Goal: Transaction & Acquisition: Purchase product/service

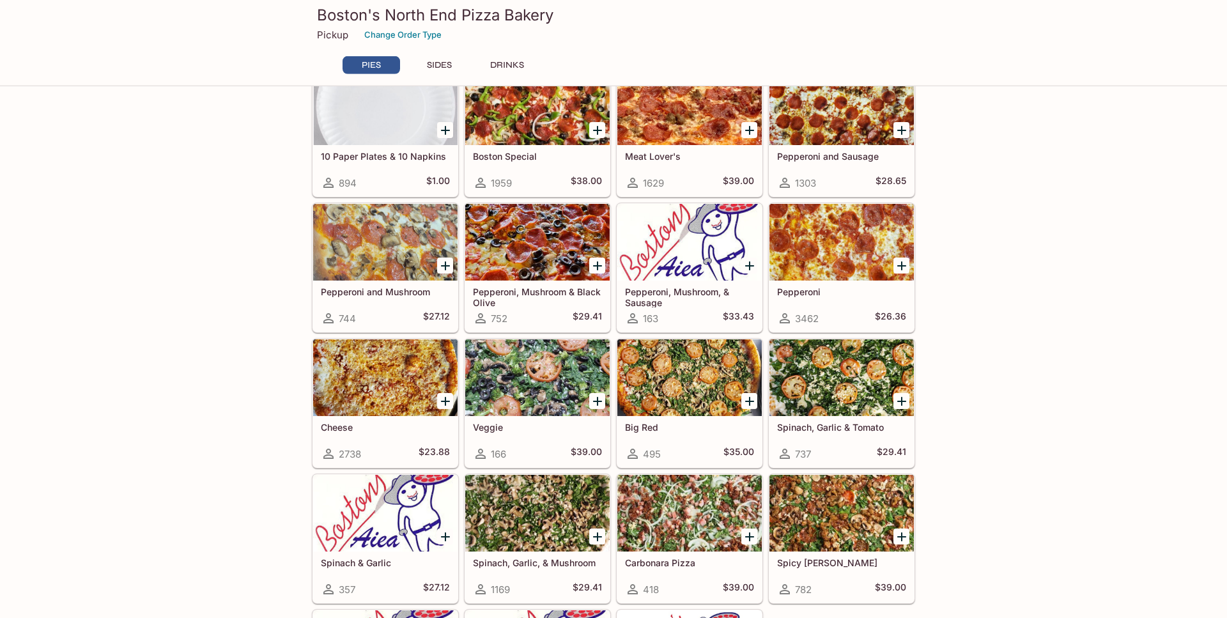
scroll to position [65, 0]
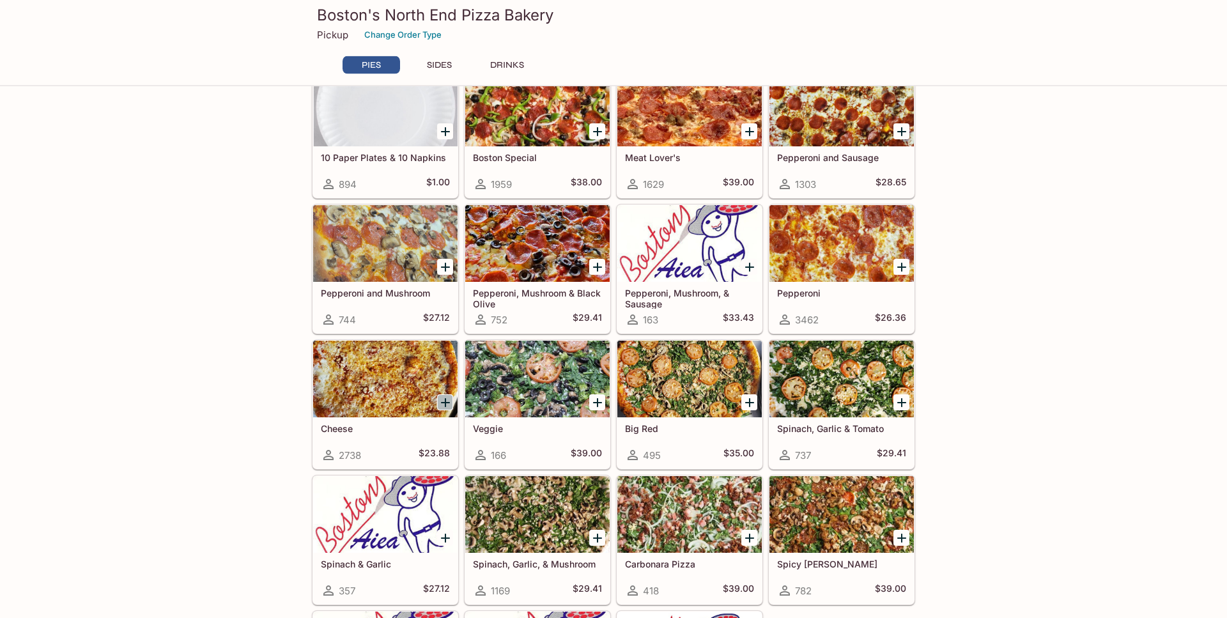
click at [444, 398] on icon "Add Cheese" at bounding box center [445, 403] width 15 height 15
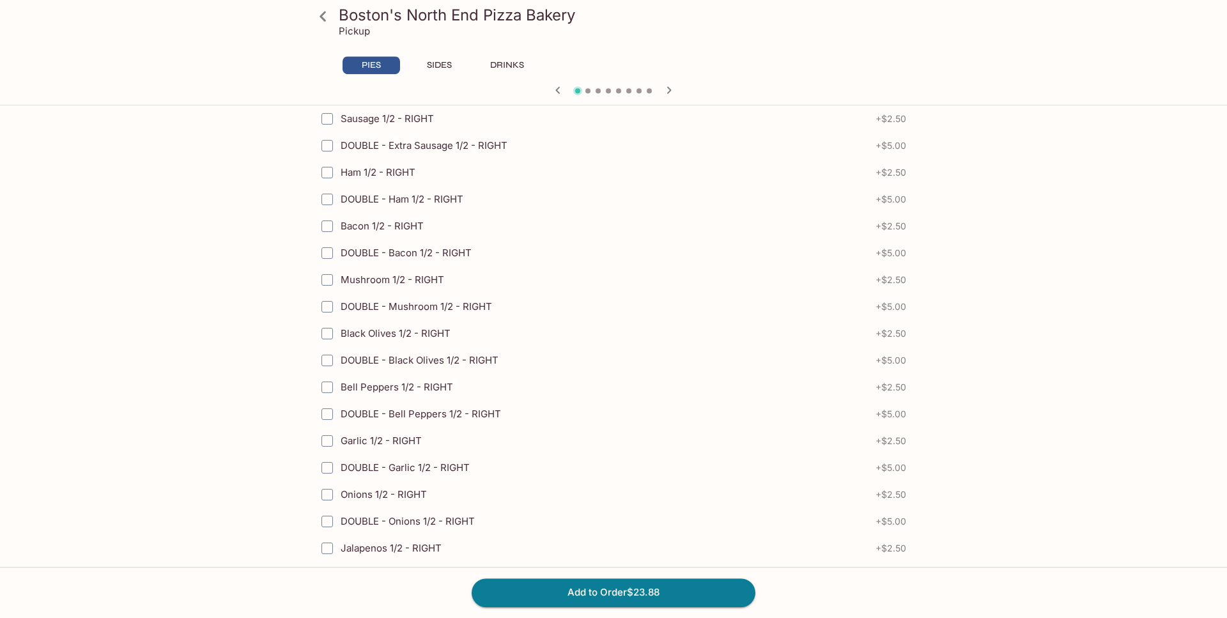
scroll to position [1534, 0]
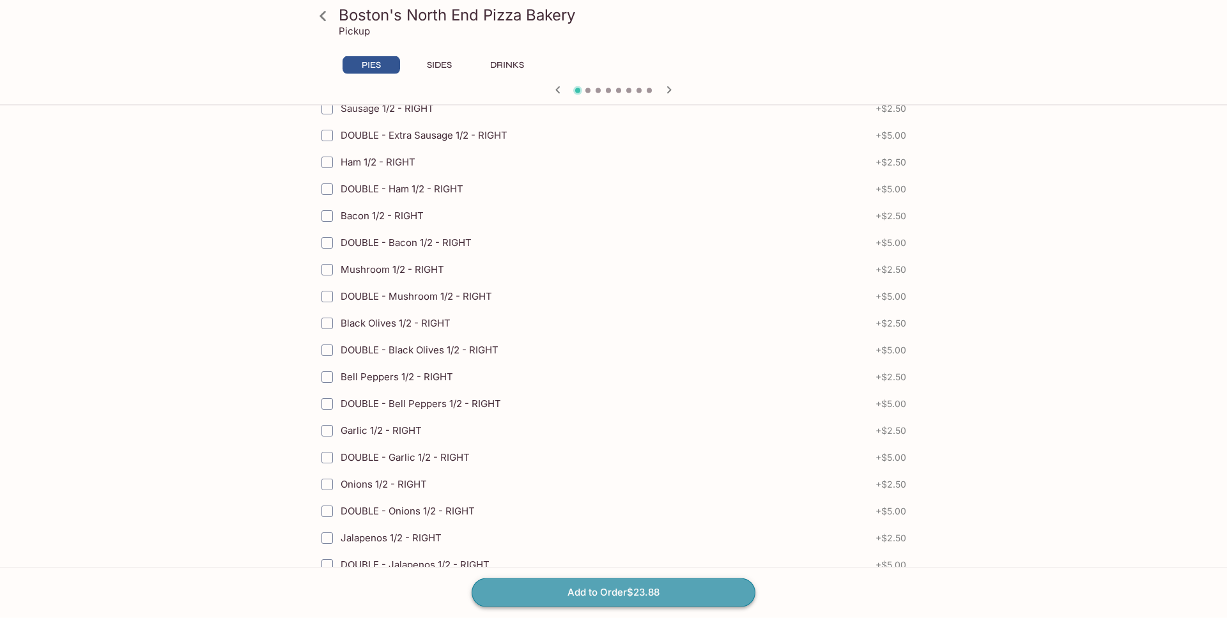
click at [605, 586] on button "Add to Order $23.88" at bounding box center [614, 593] width 284 height 28
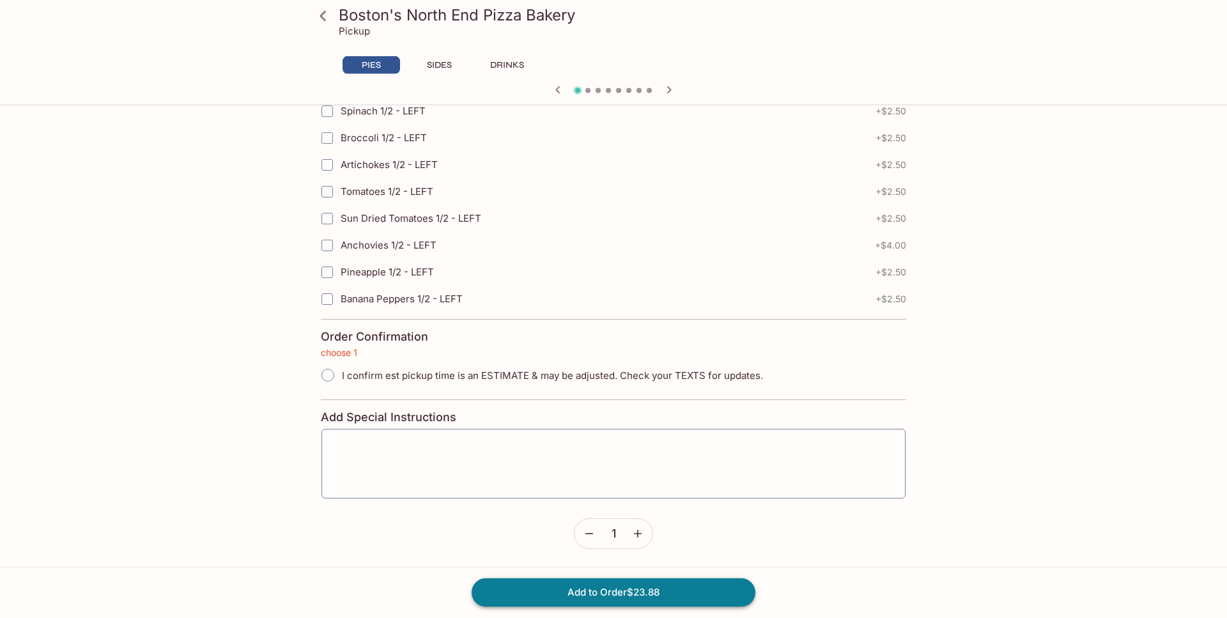
scroll to position [2776, 0]
click at [323, 374] on input "I confirm est pickup time is an ESTIMATE & may be adjusted. Check your TEXTS fo…" at bounding box center [328, 374] width 27 height 27
radio input "true"
click at [641, 534] on icon "button" at bounding box center [638, 533] width 13 height 13
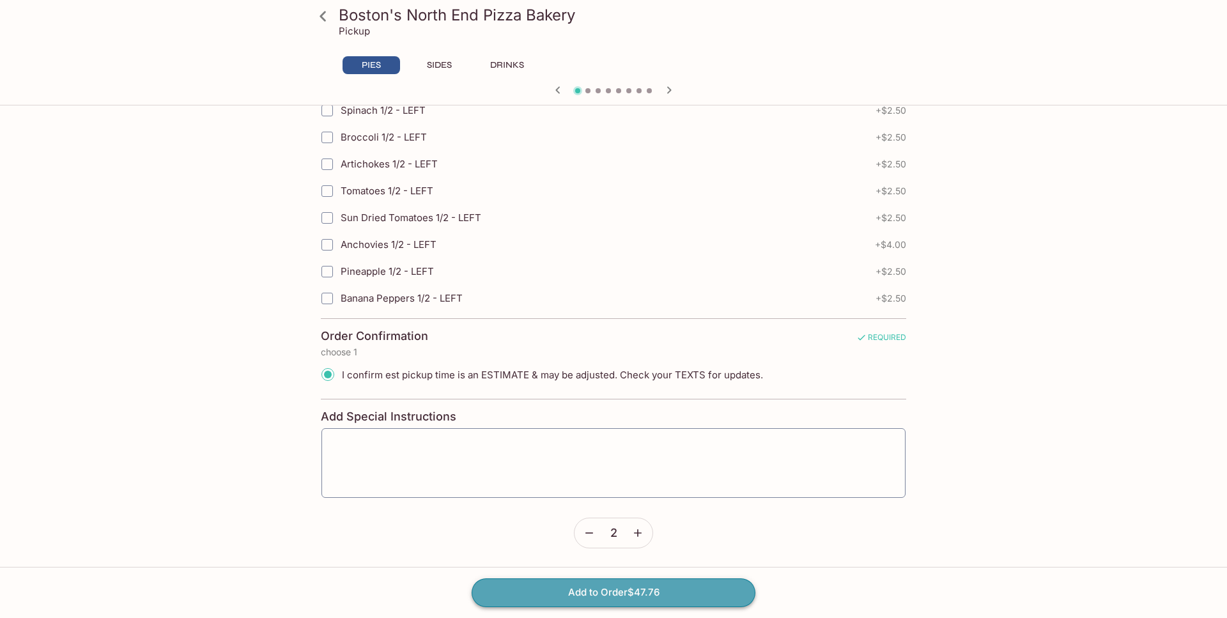
click at [633, 598] on button "Add to Order $47.76" at bounding box center [614, 593] width 284 height 28
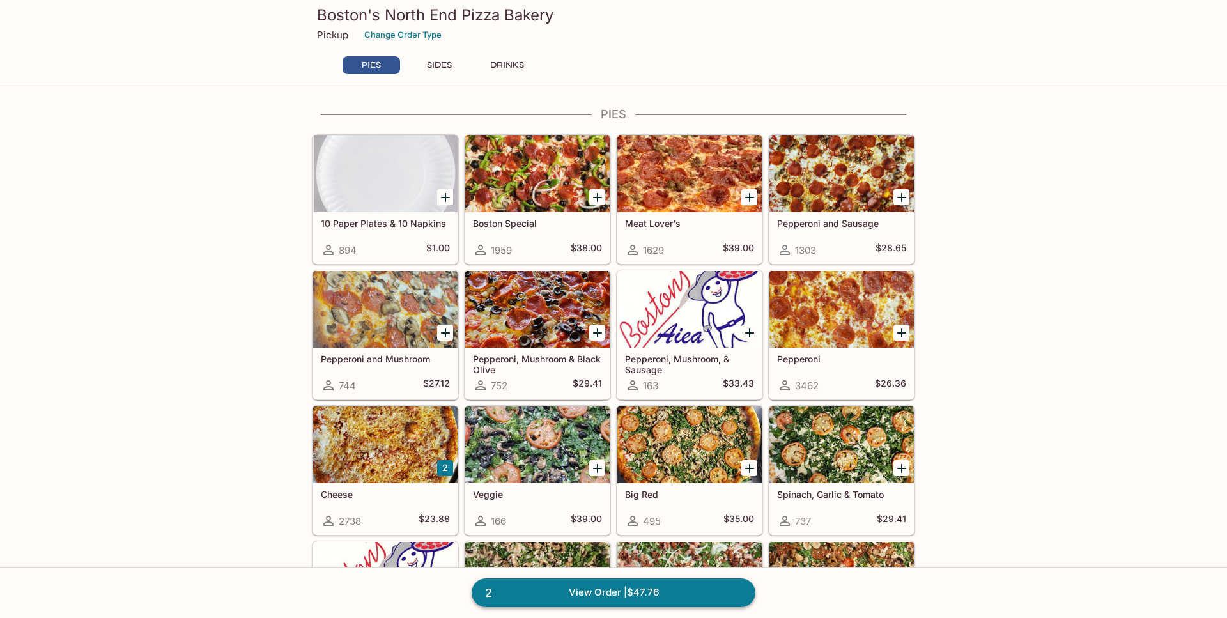
click at [592, 601] on link "2 View Order | $47.76" at bounding box center [614, 593] width 284 height 28
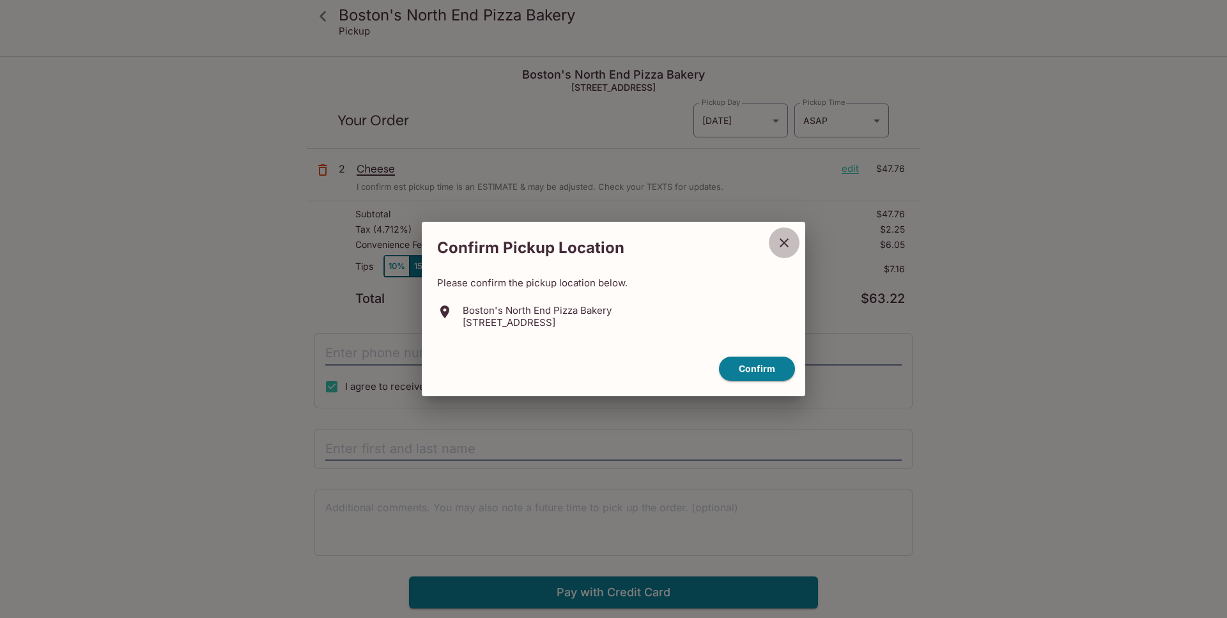
click at [780, 242] on icon "close" at bounding box center [784, 242] width 15 height 15
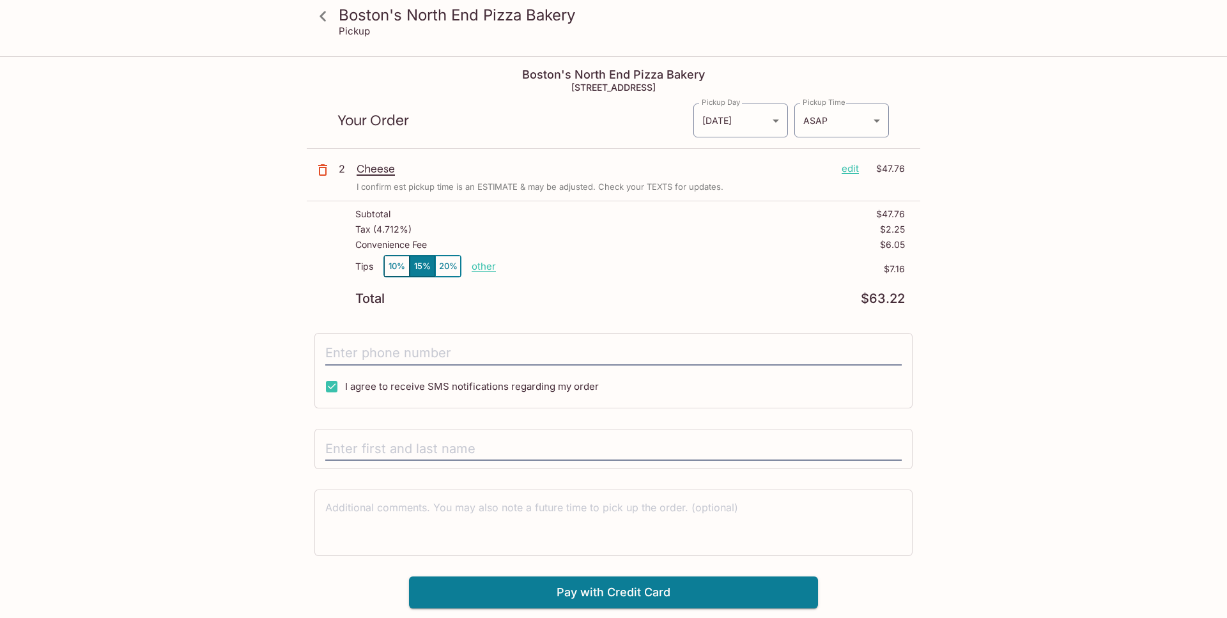
click at [320, 18] on icon at bounding box center [323, 16] width 22 height 22
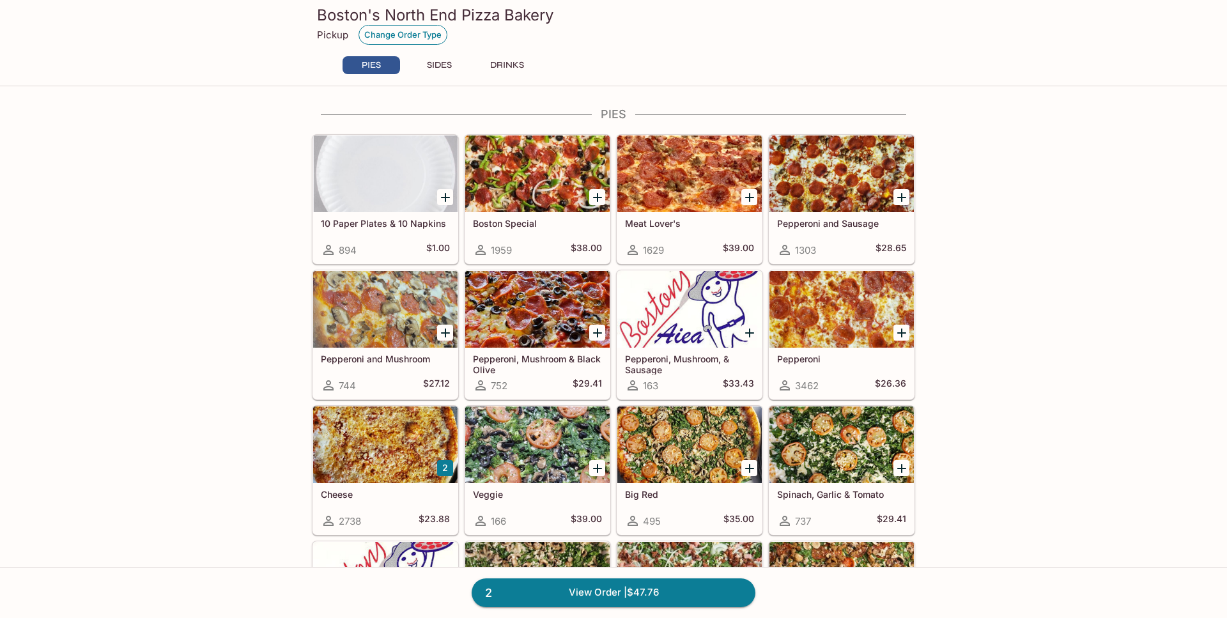
click at [410, 35] on button "Change Order Type" at bounding box center [403, 35] width 89 height 20
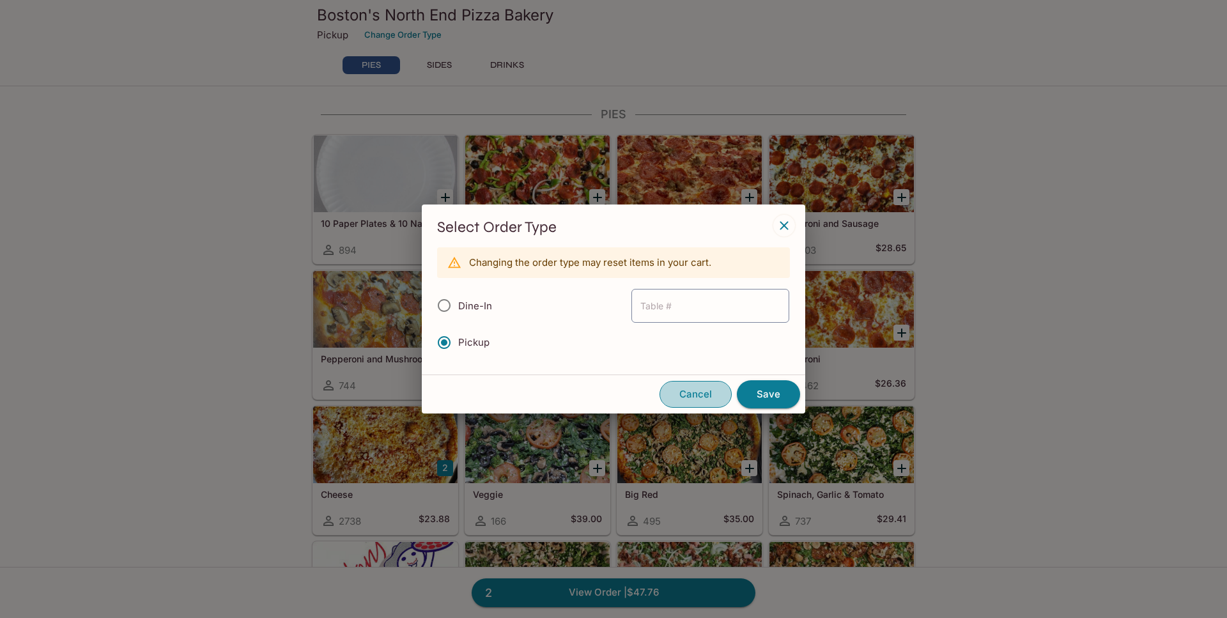
click at [703, 398] on button "Cancel" at bounding box center [696, 394] width 72 height 27
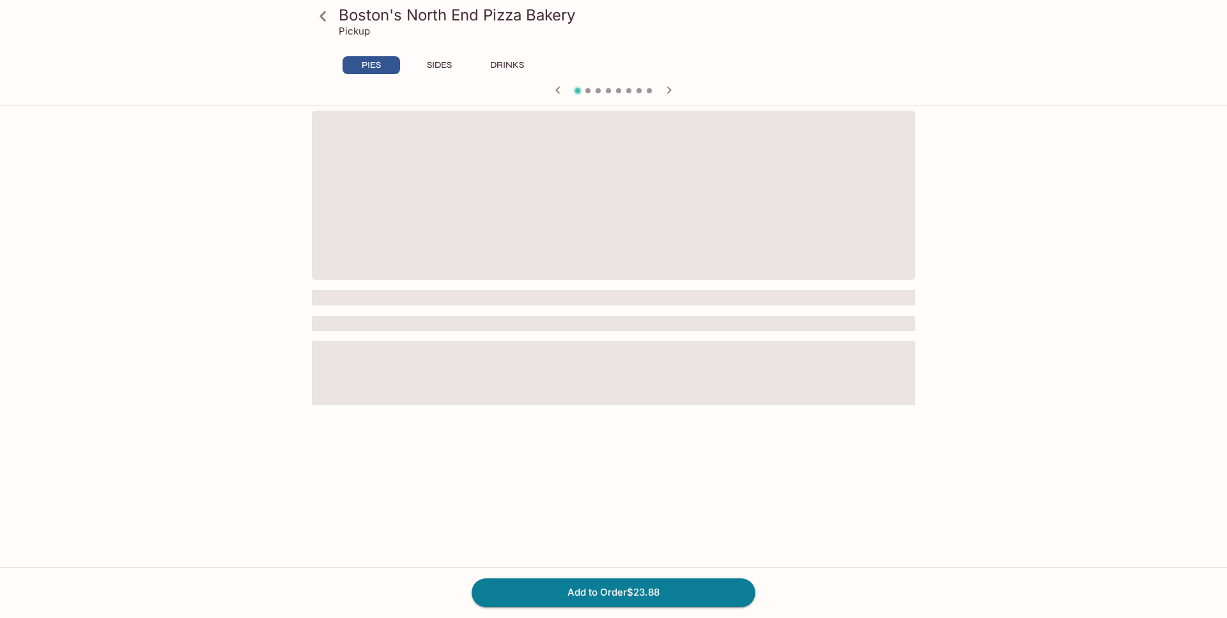
scroll to position [111, 0]
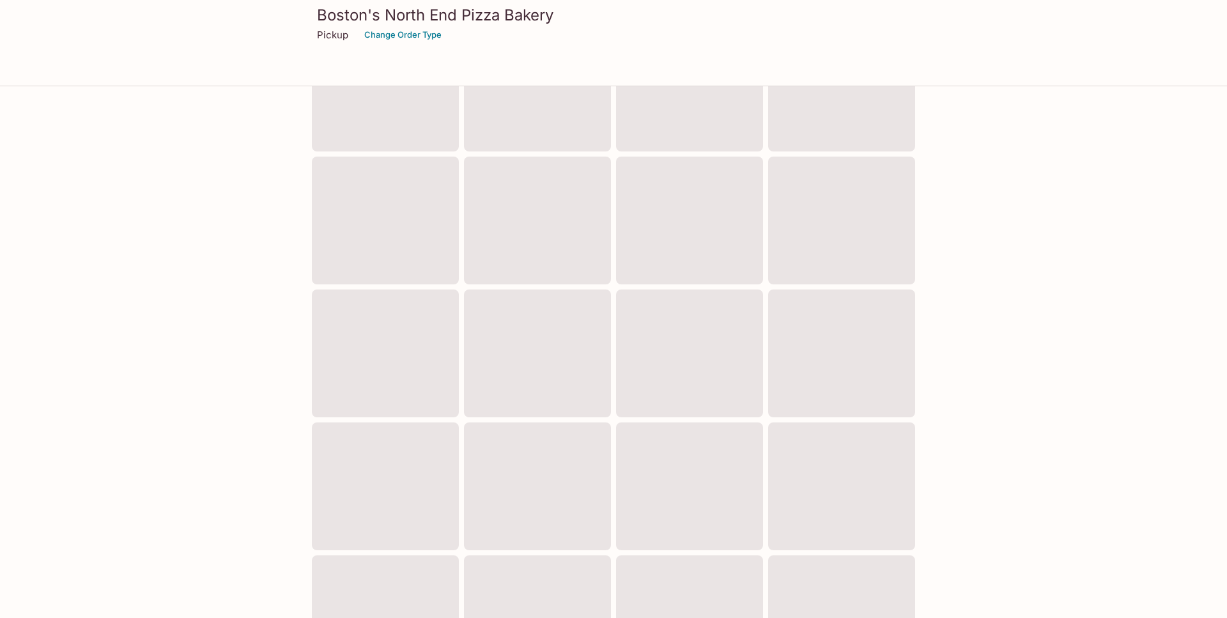
scroll to position [65, 0]
